Goal: Share content

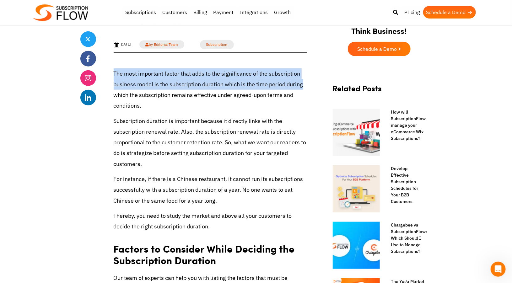
drag, startPoint x: 113, startPoint y: 71, endPoint x: 300, endPoint y: 89, distance: 188.5
copy p "The most important factor that adds to the significance of the subscription bus…"
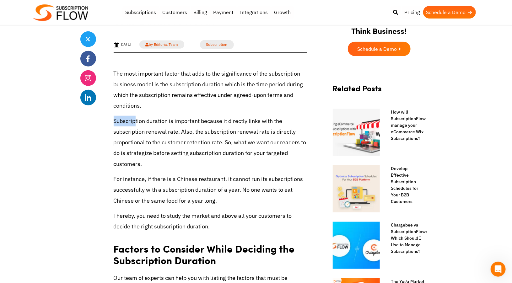
drag, startPoint x: 112, startPoint y: 118, endPoint x: 136, endPoint y: 122, distance: 24.0
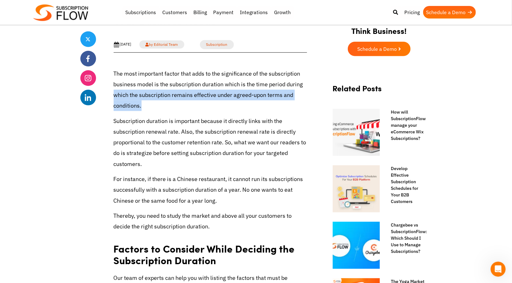
drag, startPoint x: 112, startPoint y: 94, endPoint x: 161, endPoint y: 111, distance: 52.4
copy p "which the subscription remains effective under agreed-upon terms and conditions."
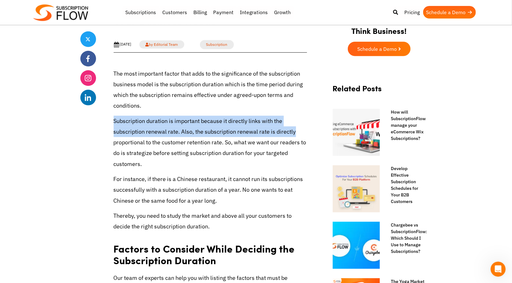
drag, startPoint x: 109, startPoint y: 120, endPoint x: 296, endPoint y: 133, distance: 187.4
copy p "Subscription duration is important because it directly links with the subscript…"
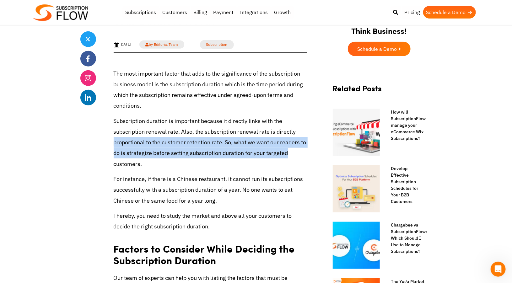
drag, startPoint x: 111, startPoint y: 142, endPoint x: 289, endPoint y: 156, distance: 178.4
copy p "proportional to the customer retention rate. So, what we want our readers to do…"
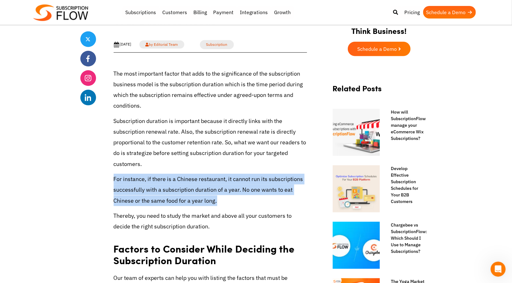
drag, startPoint x: 112, startPoint y: 178, endPoint x: 296, endPoint y: 196, distance: 184.7
copy p "For instance, if there is a Chinese restaurant, it cannot run its subscriptions…"
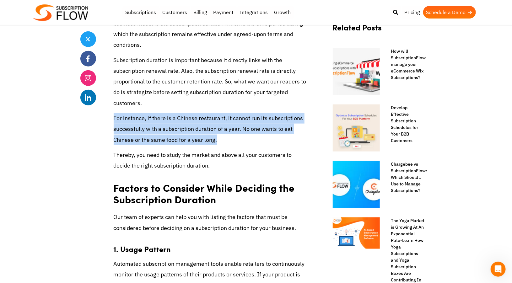
scroll to position [314, 0]
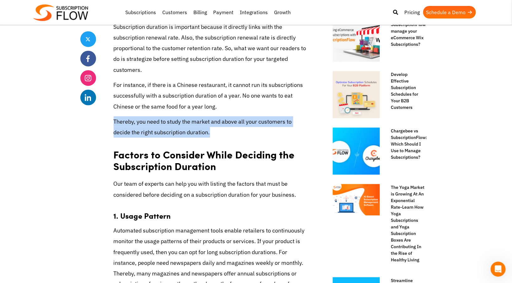
drag, startPoint x: 111, startPoint y: 121, endPoint x: 221, endPoint y: 135, distance: 110.6
copy p "Thereby, you need to study the market and above all your customers to decide th…"
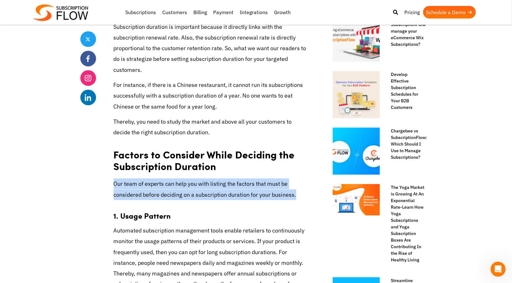
drag, startPoint x: 112, startPoint y: 184, endPoint x: 299, endPoint y: 196, distance: 187.0
copy p "Our team of experts can help you with listing the factors that must be consider…"
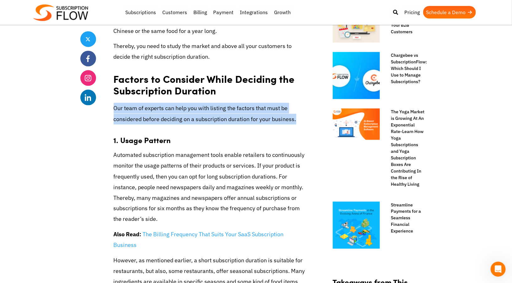
scroll to position [439, 0]
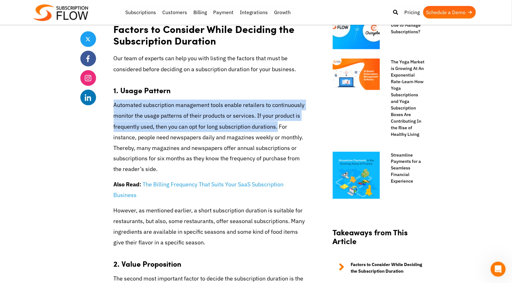
drag, startPoint x: 109, startPoint y: 103, endPoint x: 275, endPoint y: 127, distance: 167.3
copy p "Automated subscription management tools enable retailers to continuously monito…"
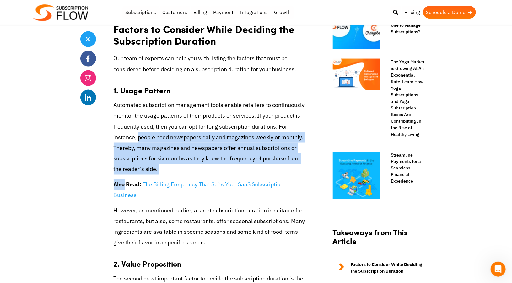
drag, startPoint x: 138, startPoint y: 137, endPoint x: 137, endPoint y: 182, distance: 45.2
copy p "people need newspapers daily and magazines weekly or monthly. Thereby, many mag…"
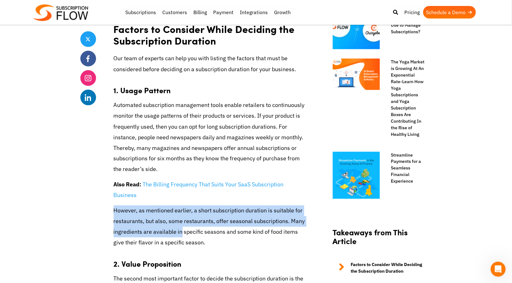
drag, startPoint x: 111, startPoint y: 210, endPoint x: 180, endPoint y: 232, distance: 72.3
copy p "However, as mentioned earlier, a short subscription duration is suitable for re…"
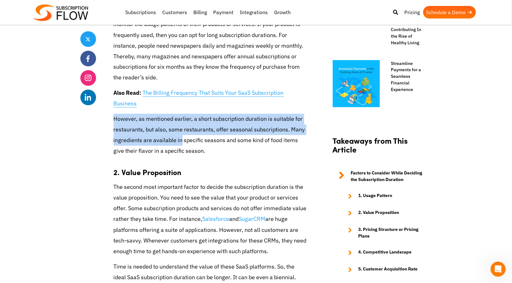
scroll to position [533, 0]
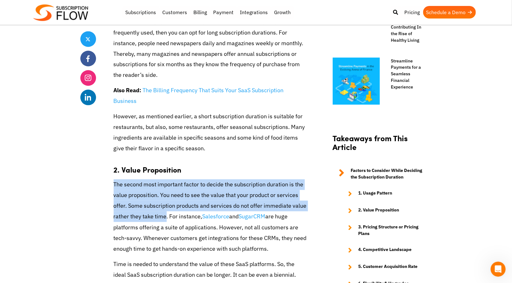
drag, startPoint x: 112, startPoint y: 183, endPoint x: 165, endPoint y: 219, distance: 63.9
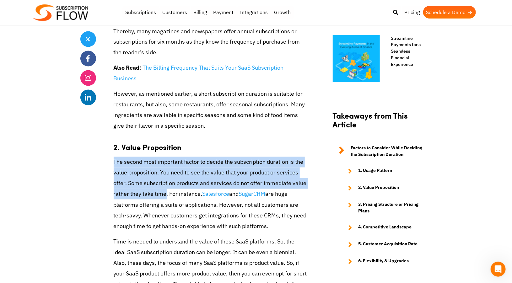
scroll to position [565, 0]
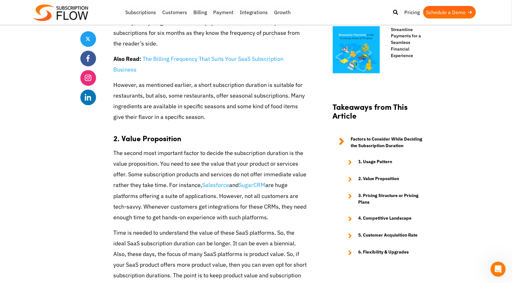
click at [230, 191] on p "The second most important factor to decide the subscription duration is the val…" at bounding box center [210, 185] width 193 height 75
drag, startPoint x: 109, startPoint y: 195, endPoint x: 268, endPoint y: 216, distance: 161.3
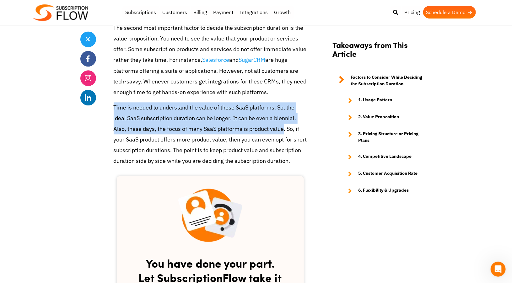
drag, startPoint x: 107, startPoint y: 107, endPoint x: 284, endPoint y: 125, distance: 178.1
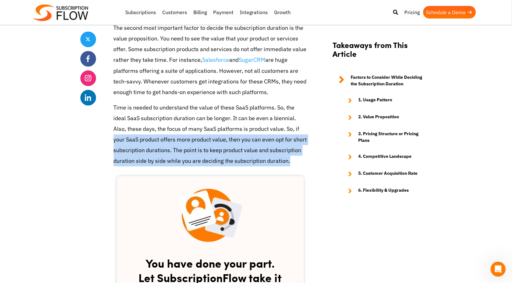
drag, startPoint x: 113, startPoint y: 140, endPoint x: 300, endPoint y: 169, distance: 189.3
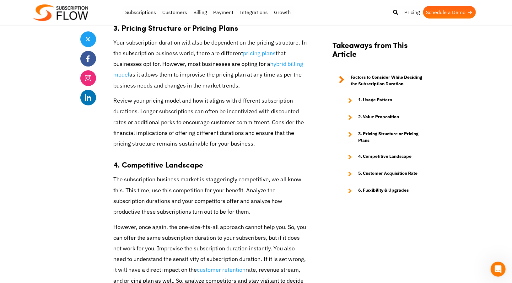
scroll to position [1035, 0]
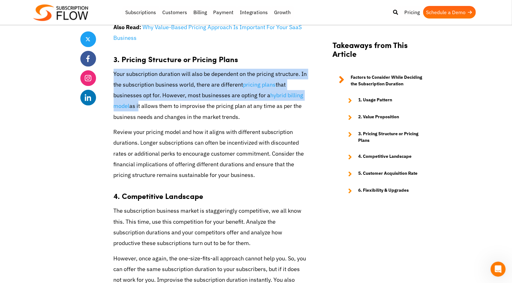
drag, startPoint x: 111, startPoint y: 83, endPoint x: 139, endPoint y: 113, distance: 40.8
click at [139, 113] on div "Share Choosing the Right Subscription Duration: Finding the Perfect Fit for You…" at bounding box center [255, 11] width 351 height 1790
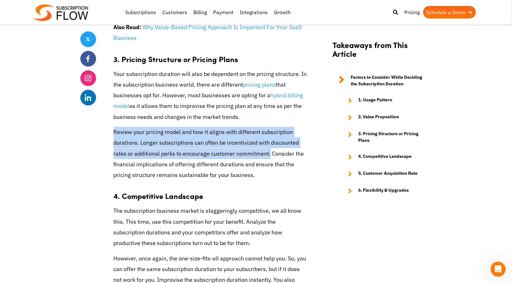
drag, startPoint x: 111, startPoint y: 142, endPoint x: 266, endPoint y: 164, distance: 156.7
click at [266, 164] on div "Share Choosing the Right Subscription Duration: Finding the Perfect Fit for You…" at bounding box center [255, 11] width 351 height 1790
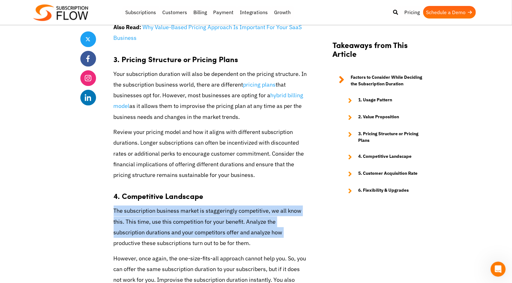
drag, startPoint x: 112, startPoint y: 219, endPoint x: 250, endPoint y: 242, distance: 139.8
click at [250, 242] on div "Share Choosing the Right Subscription Duration: Finding the Perfect Fit for You…" at bounding box center [255, 11] width 351 height 1790
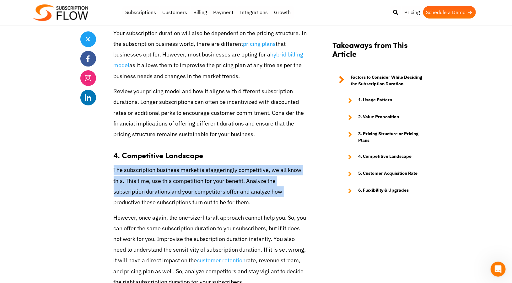
scroll to position [1098, 0]
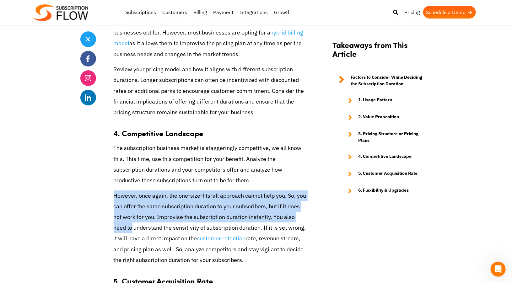
drag, startPoint x: 113, startPoint y: 205, endPoint x: 299, endPoint y: 225, distance: 187.1
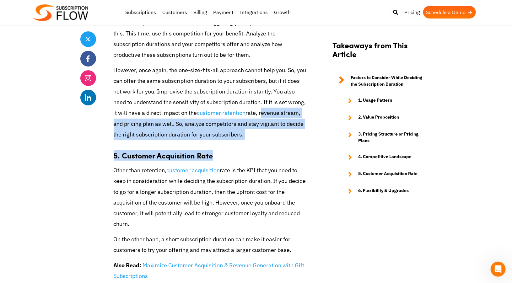
drag, startPoint x: 244, startPoint y: 125, endPoint x: 302, endPoint y: 153, distance: 64.2
click at [283, 140] on p "However, once again, the one-size-fits-all approach cannot help you. So, you ca…" at bounding box center [210, 102] width 193 height 75
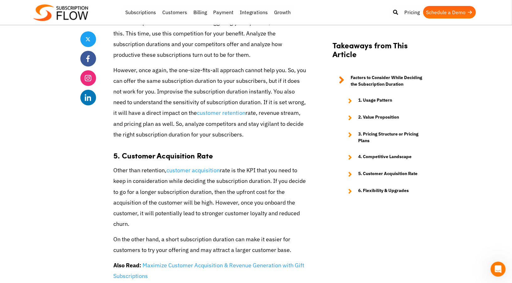
drag, startPoint x: 244, startPoint y: 125, endPoint x: 271, endPoint y: 140, distance: 30.6
click at [271, 140] on p "However, once again, the one-size-fits-all approach cannot help you. So, you ca…" at bounding box center [210, 102] width 193 height 75
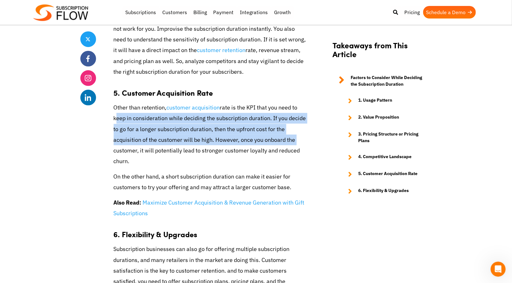
drag, startPoint x: 113, startPoint y: 131, endPoint x: 292, endPoint y: 148, distance: 179.5
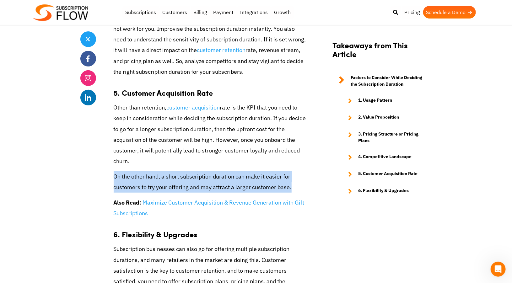
drag, startPoint x: 113, startPoint y: 187, endPoint x: 293, endPoint y: 198, distance: 180.3
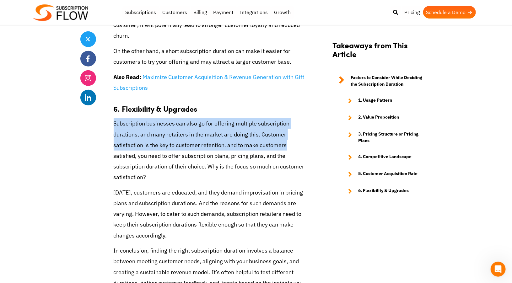
drag, startPoint x: 108, startPoint y: 133, endPoint x: 284, endPoint y: 155, distance: 177.1
